Goal: Transaction & Acquisition: Book appointment/travel/reservation

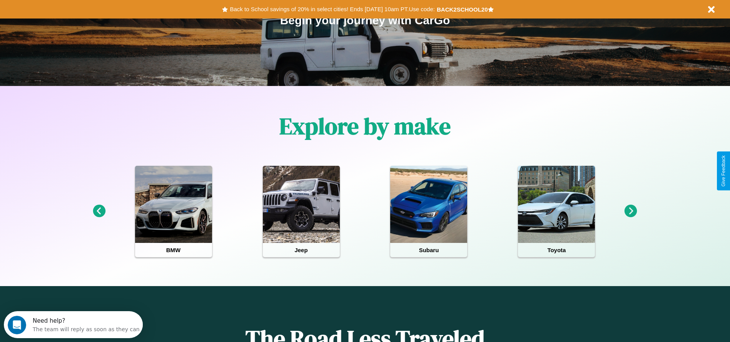
scroll to position [160, 0]
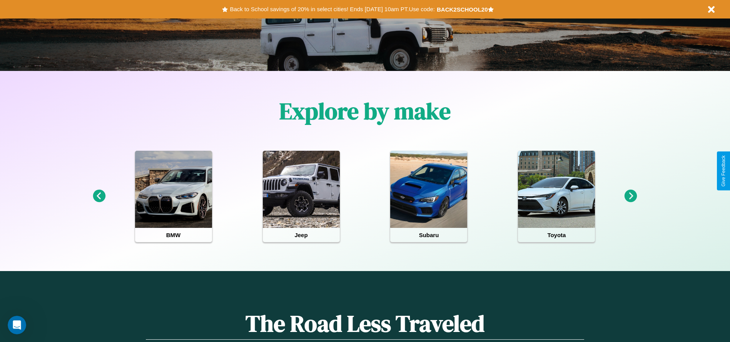
click at [631, 196] on icon at bounding box center [631, 195] width 13 height 13
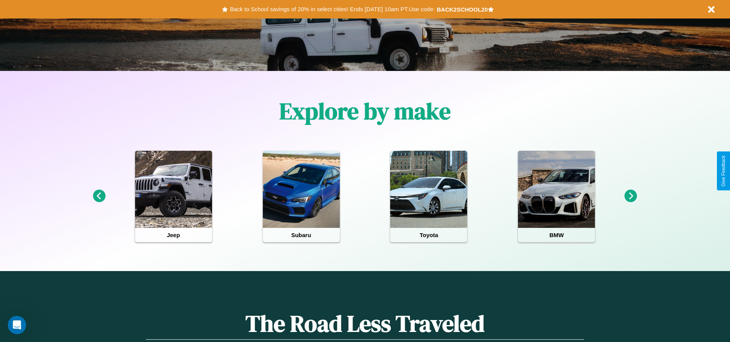
click at [99, 196] on icon at bounding box center [99, 195] width 13 height 13
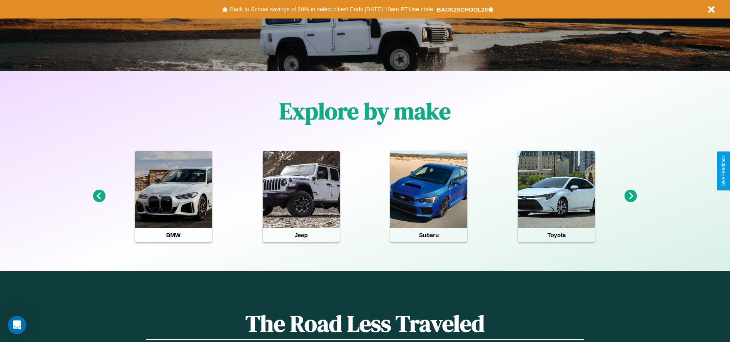
click at [631, 196] on icon at bounding box center [631, 195] width 13 height 13
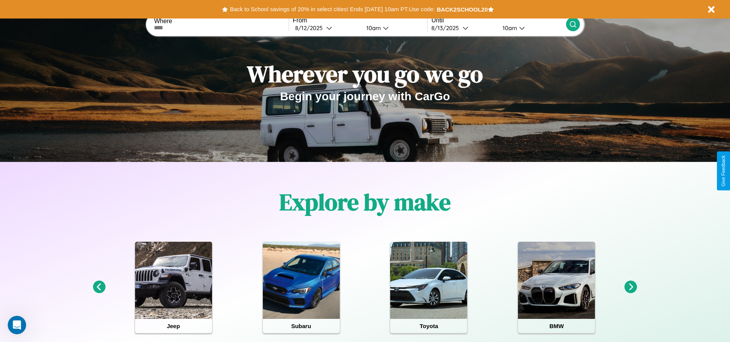
scroll to position [0, 0]
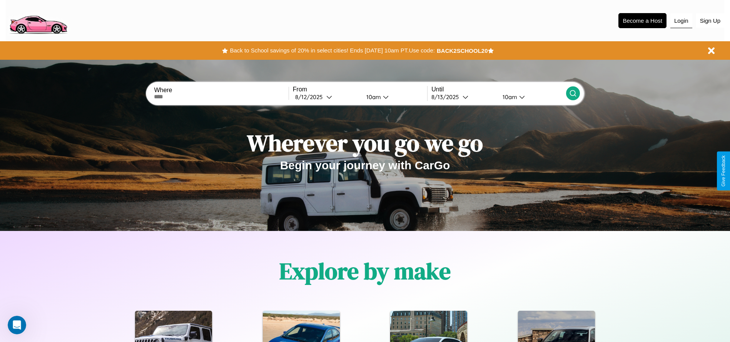
click at [682, 20] on button "Login" at bounding box center [682, 20] width 22 height 15
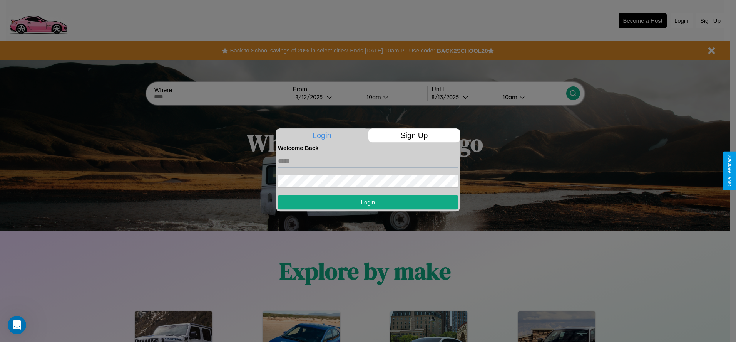
click at [368, 161] on input "text" at bounding box center [368, 161] width 180 height 12
type input "**********"
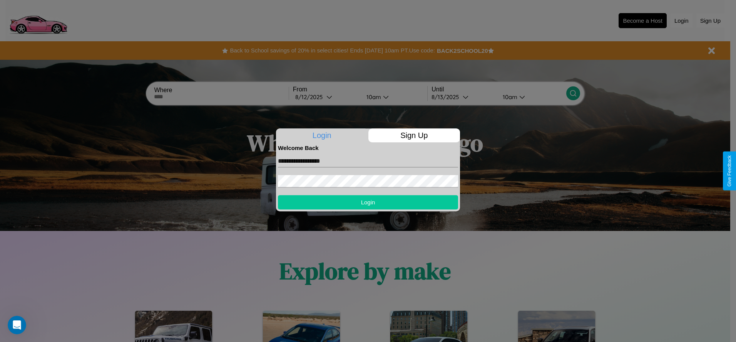
click at [368, 202] on button "Login" at bounding box center [368, 202] width 180 height 14
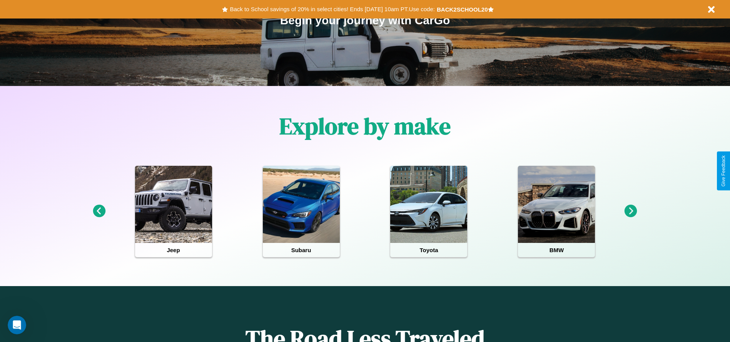
scroll to position [160, 0]
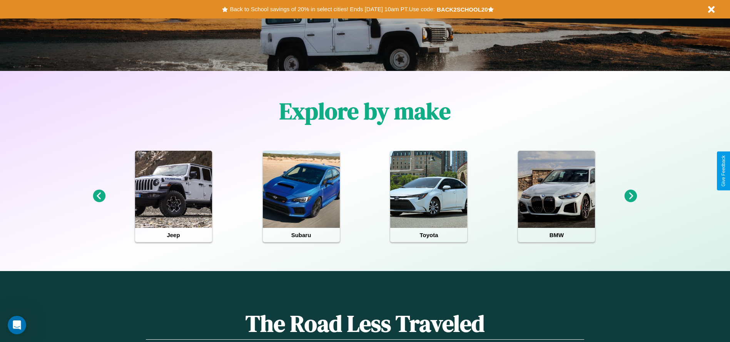
click at [631, 196] on icon at bounding box center [631, 195] width 13 height 13
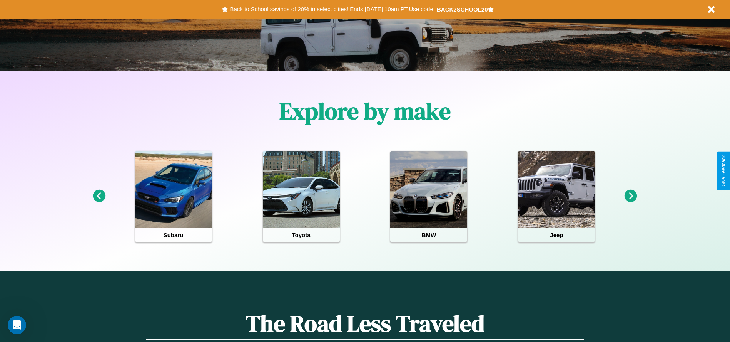
click at [631, 196] on icon at bounding box center [631, 195] width 13 height 13
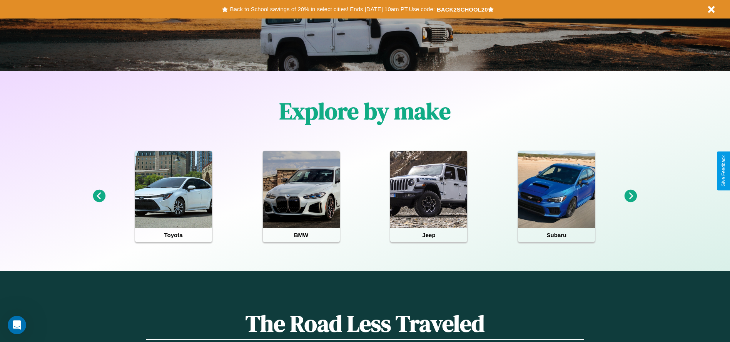
click at [99, 196] on icon at bounding box center [99, 195] width 13 height 13
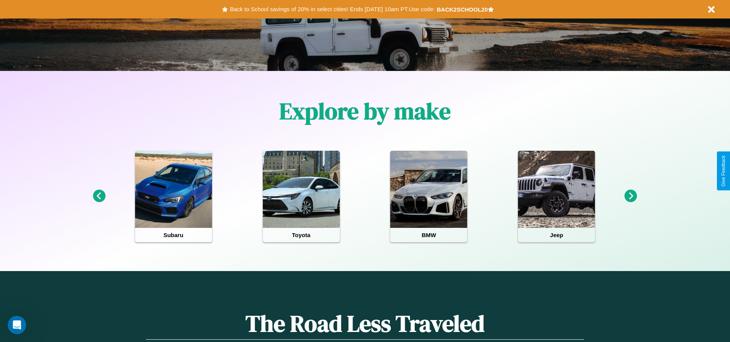
click at [631, 196] on icon at bounding box center [631, 195] width 13 height 13
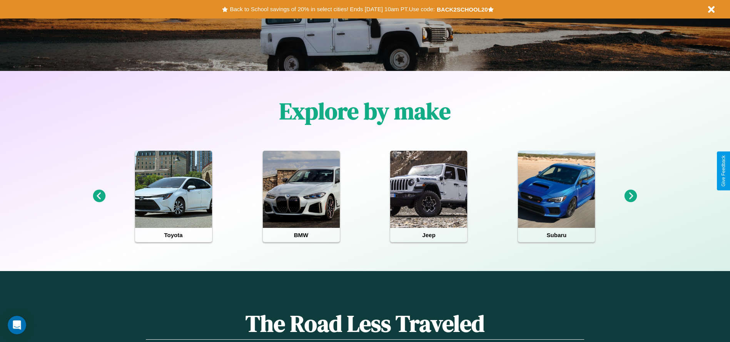
click at [631, 196] on icon at bounding box center [631, 195] width 13 height 13
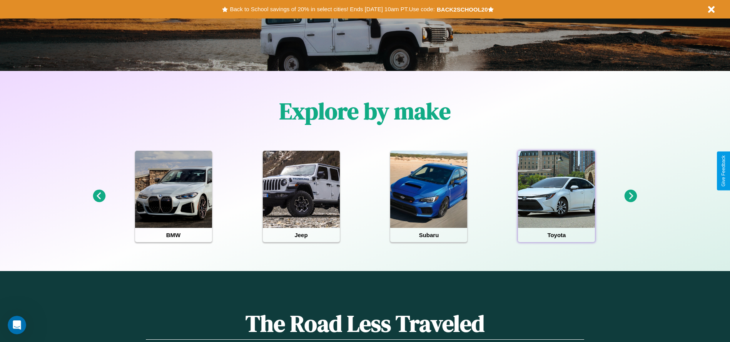
click at [557, 196] on div at bounding box center [556, 189] width 77 height 77
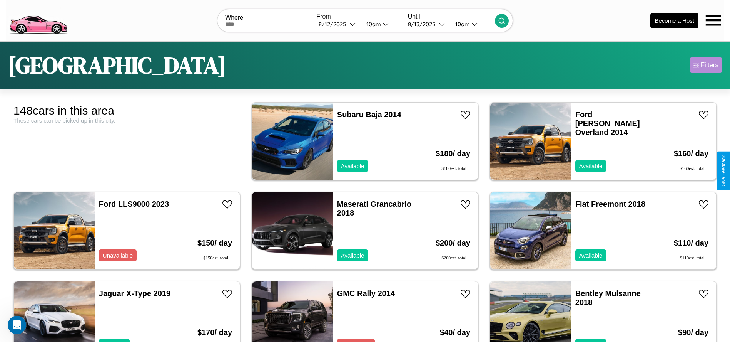
click at [706, 65] on div "Filters" at bounding box center [710, 65] width 18 height 8
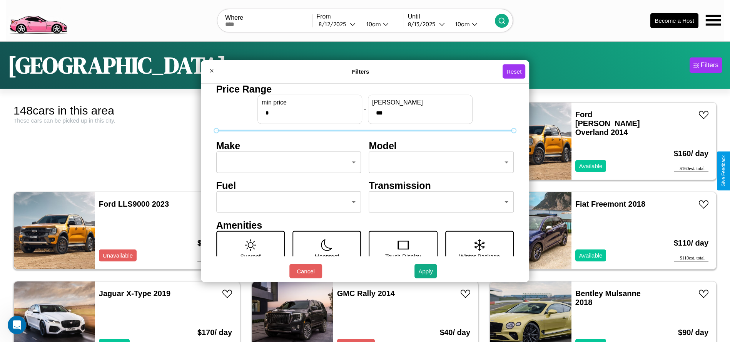
click at [286, 162] on body "CarGo Where From 8 / 12 / 2025 10am Until 8 / 13 / 2025 10am Become a Host Toky…" at bounding box center [365, 194] width 730 height 389
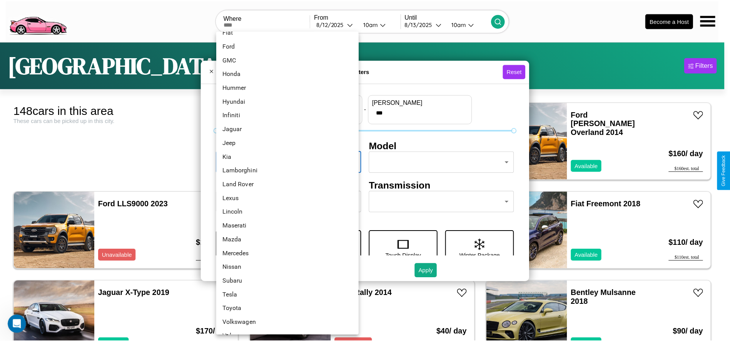
scroll to position [201, 0]
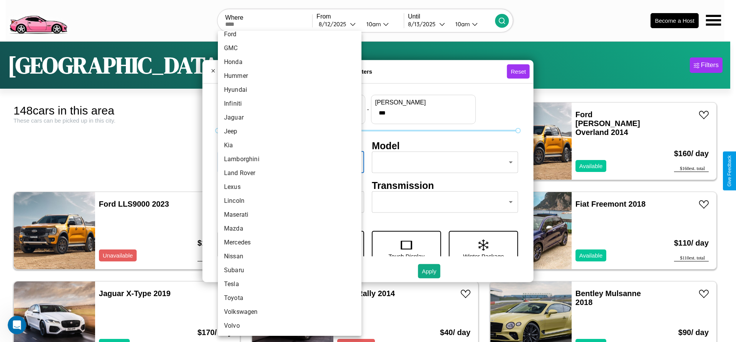
click at [287, 228] on li "Mazda" at bounding box center [290, 228] width 144 height 14
type input "*****"
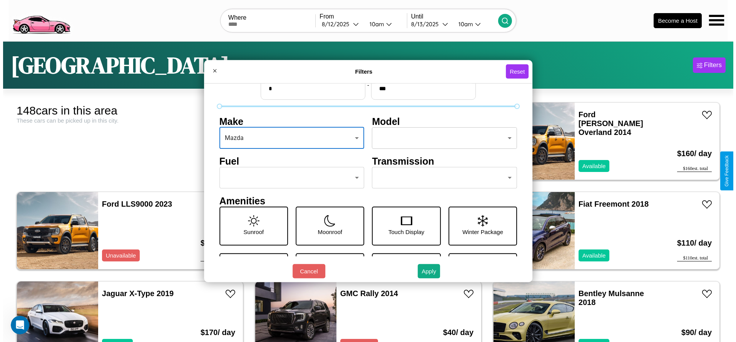
scroll to position [32, 0]
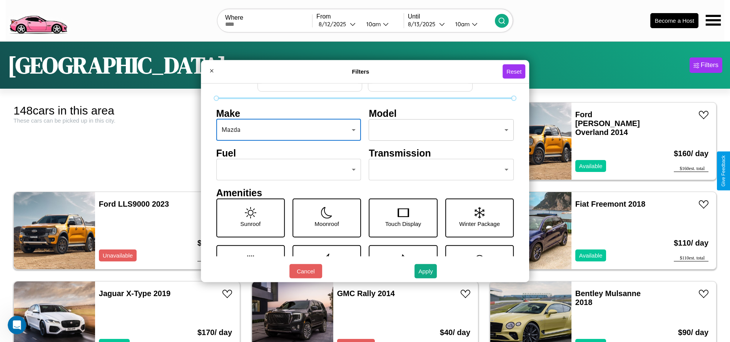
click at [438, 169] on body "CarGo Where From 8 / 12 / 2025 10am Until 8 / 13 / 2025 10am Become a Host Toky…" at bounding box center [365, 194] width 730 height 389
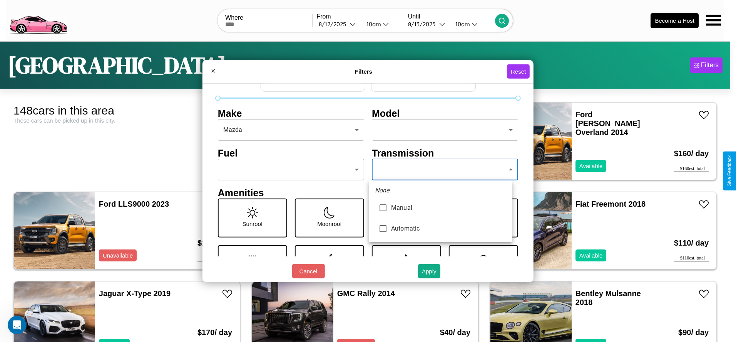
type input "*********"
click at [440, 169] on div at bounding box center [368, 171] width 736 height 342
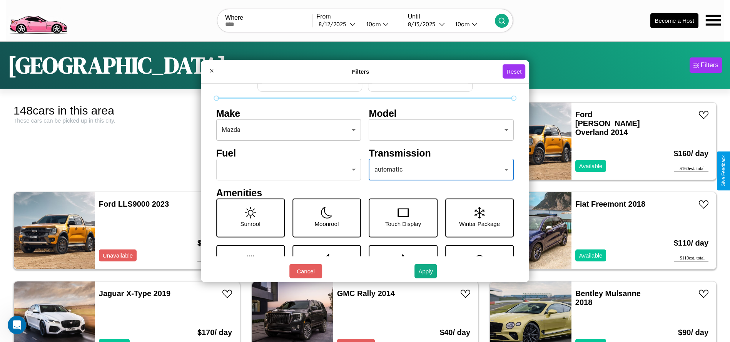
click at [286, 169] on body "CarGo Where From 8 / 12 / 2025 10am Until 8 / 13 / 2025 10am Become a Host Toky…" at bounding box center [365, 194] width 730 height 389
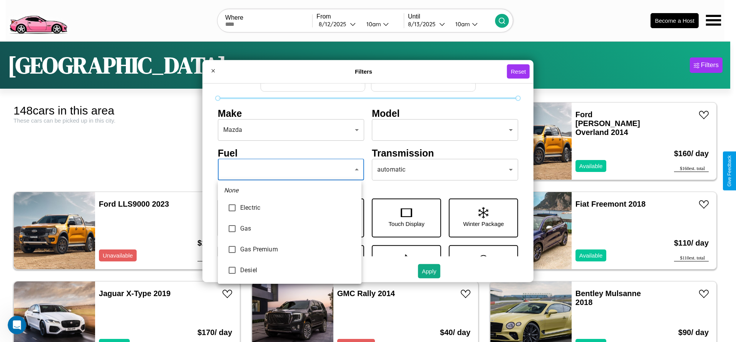
type input "***"
click at [290, 169] on div at bounding box center [368, 171] width 736 height 342
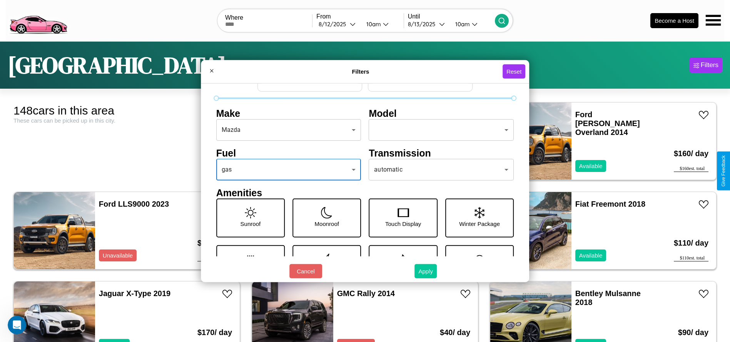
click at [426, 271] on button "Apply" at bounding box center [426, 271] width 22 height 14
